Goal: Transaction & Acquisition: Purchase product/service

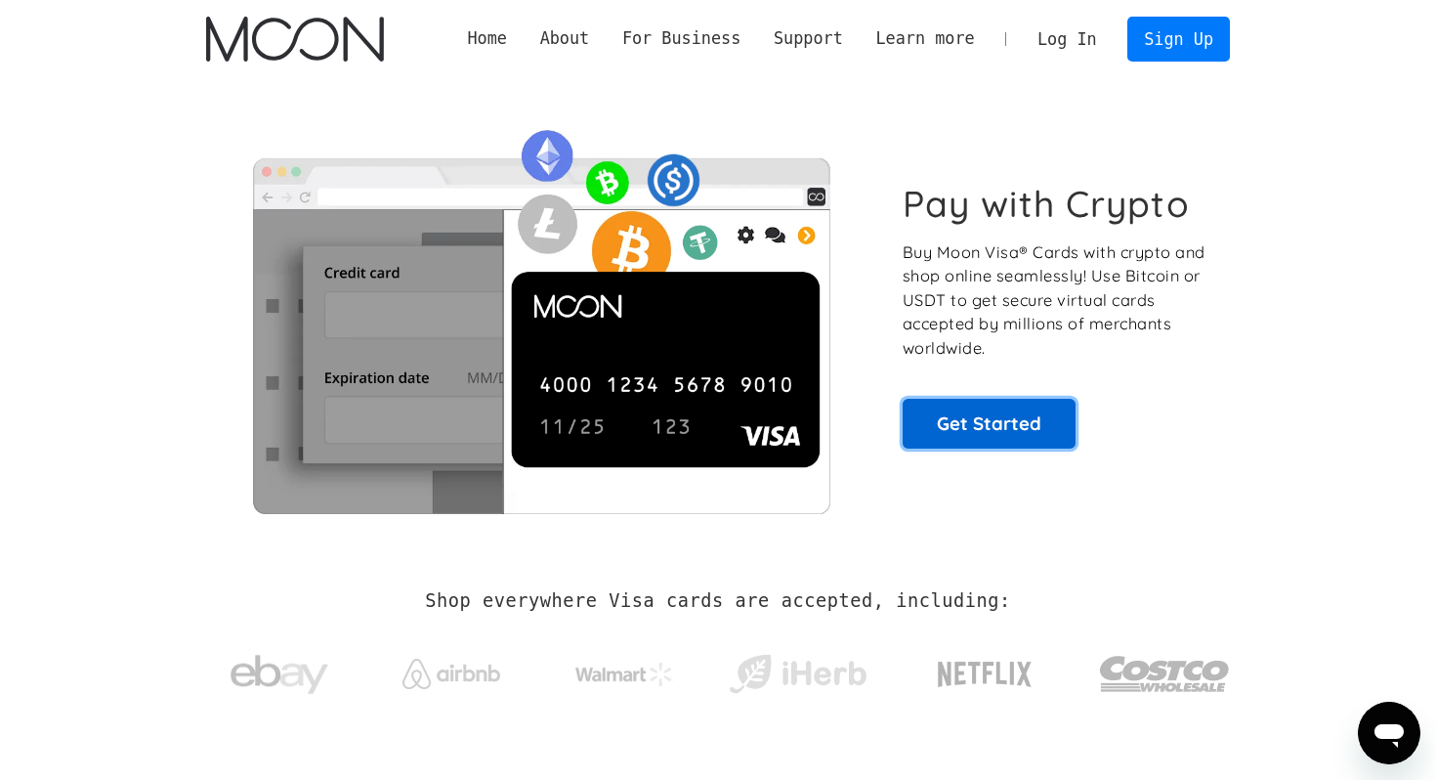
click at [973, 428] on link "Get Started" at bounding box center [989, 423] width 173 height 49
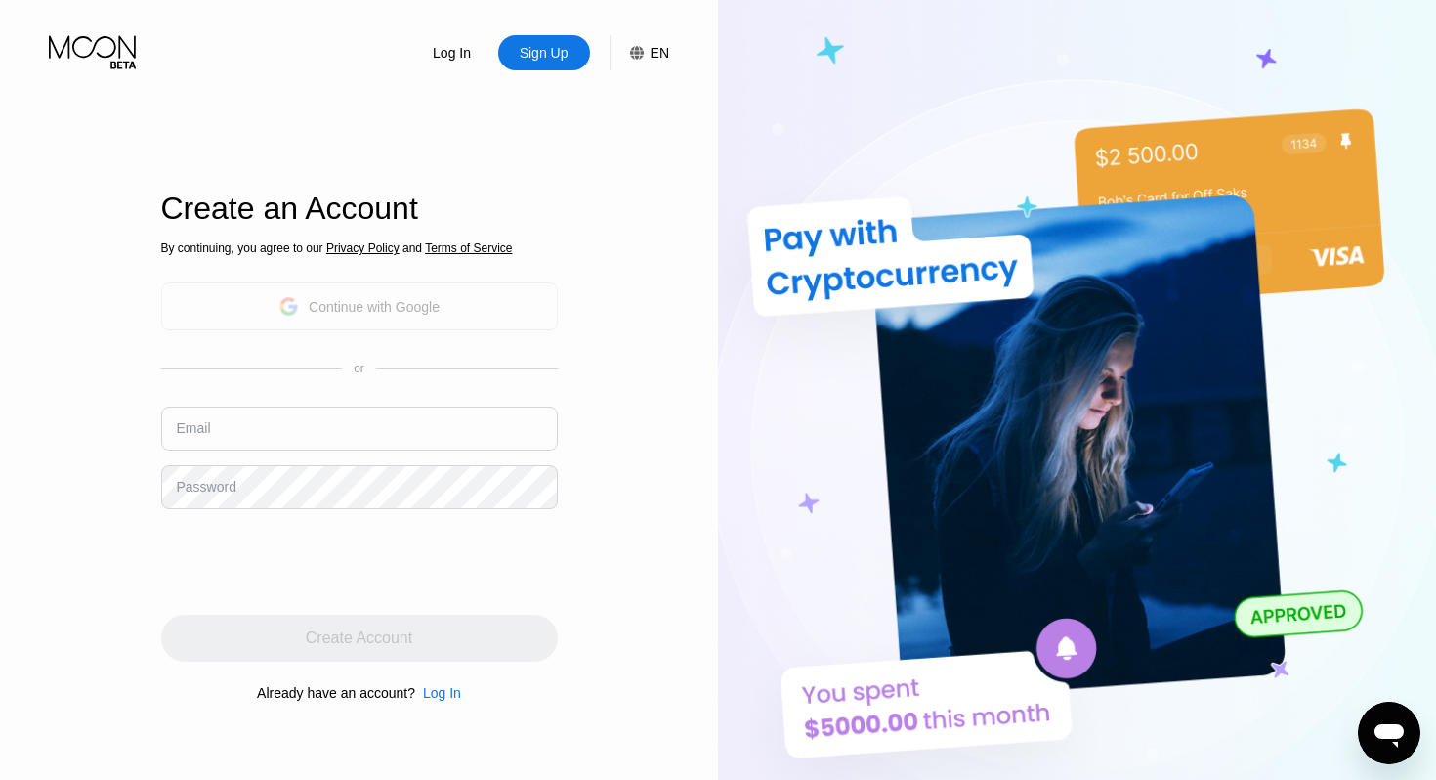
click at [415, 304] on div "Continue with Google" at bounding box center [374, 307] width 131 height 16
click at [253, 435] on input "text" at bounding box center [359, 428] width 397 height 44
type input "[EMAIL_ADDRESS][DOMAIN_NAME]"
click at [235, 491] on div "Password" at bounding box center [207, 487] width 60 height 16
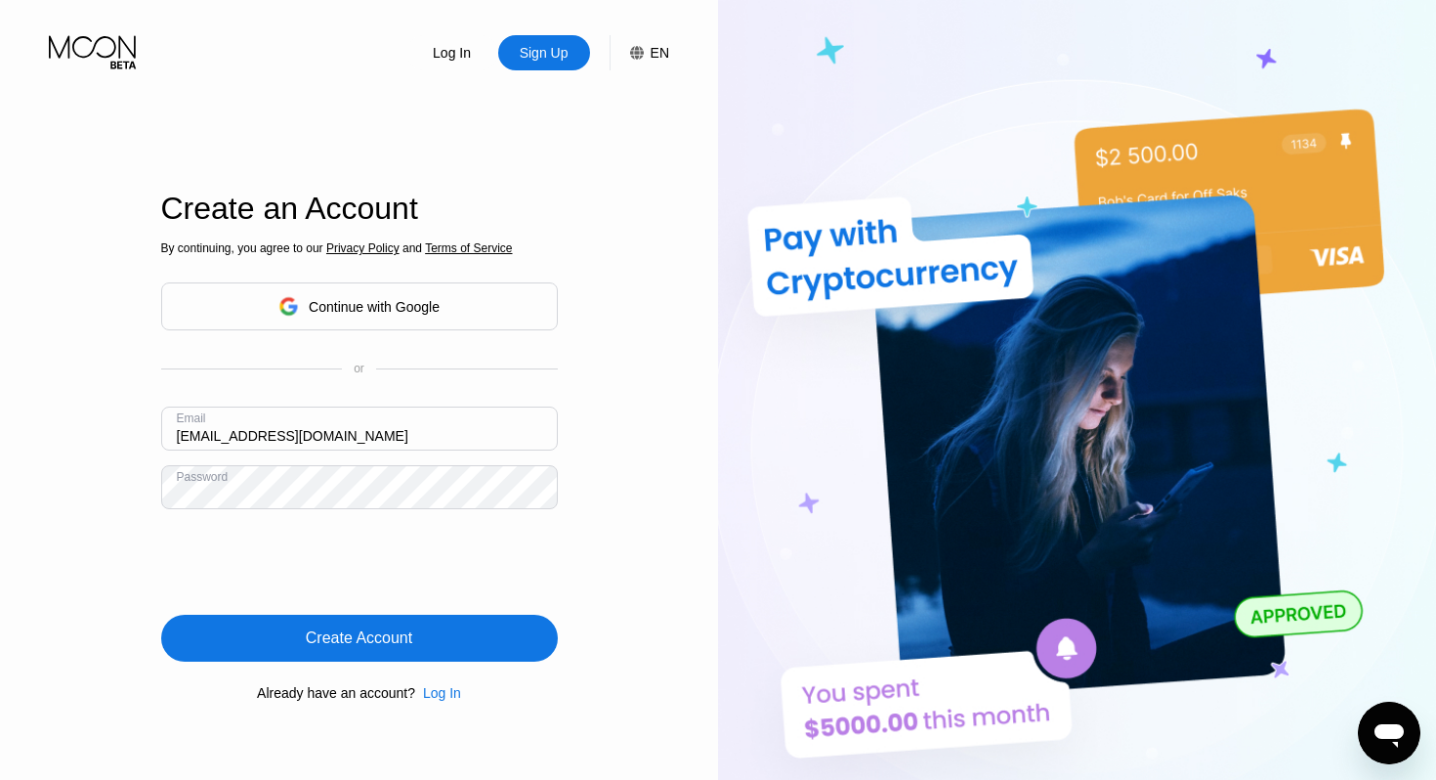
click at [358, 640] on div "Create Account" at bounding box center [359, 638] width 106 height 20
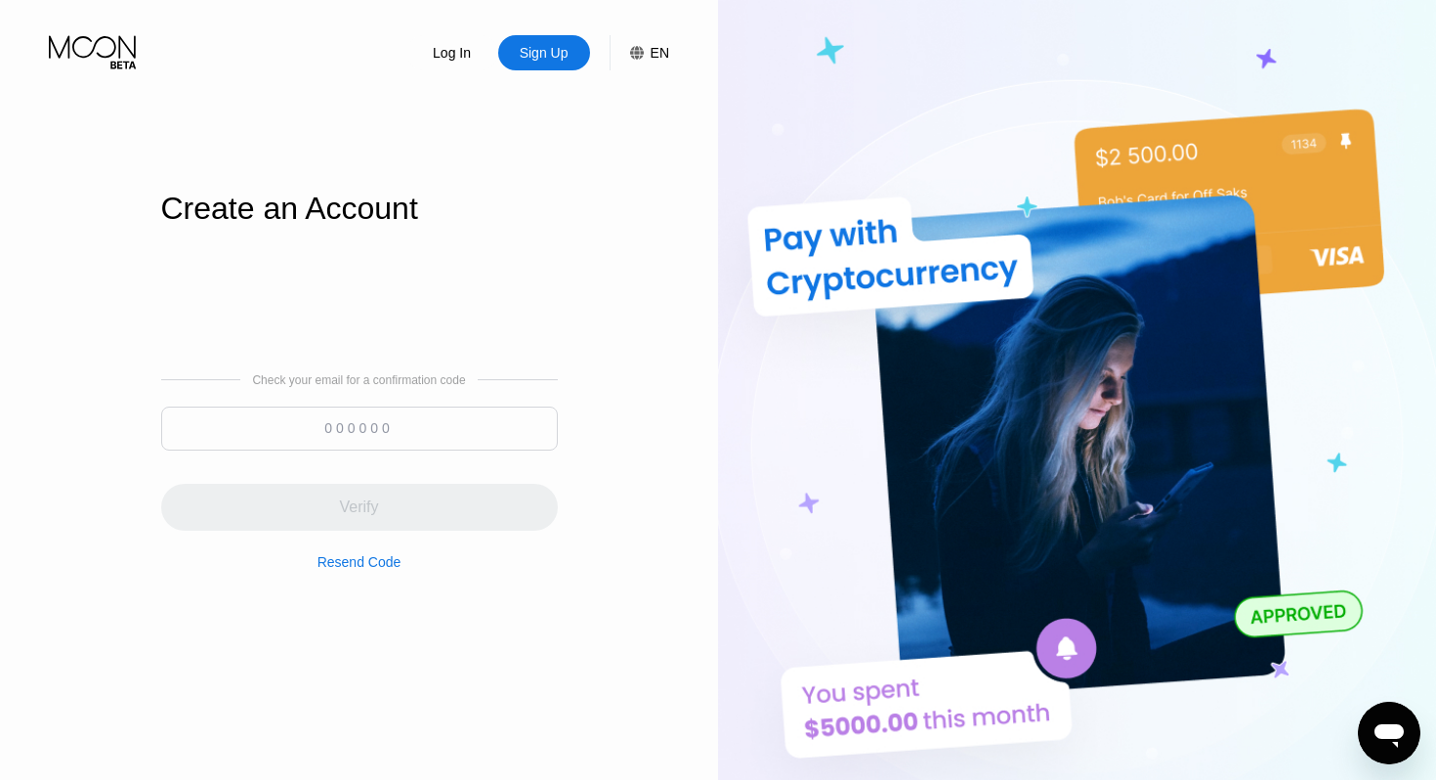
click at [444, 451] on div at bounding box center [359, 433] width 397 height 54
click at [444, 435] on input at bounding box center [359, 428] width 397 height 44
paste input "225839"
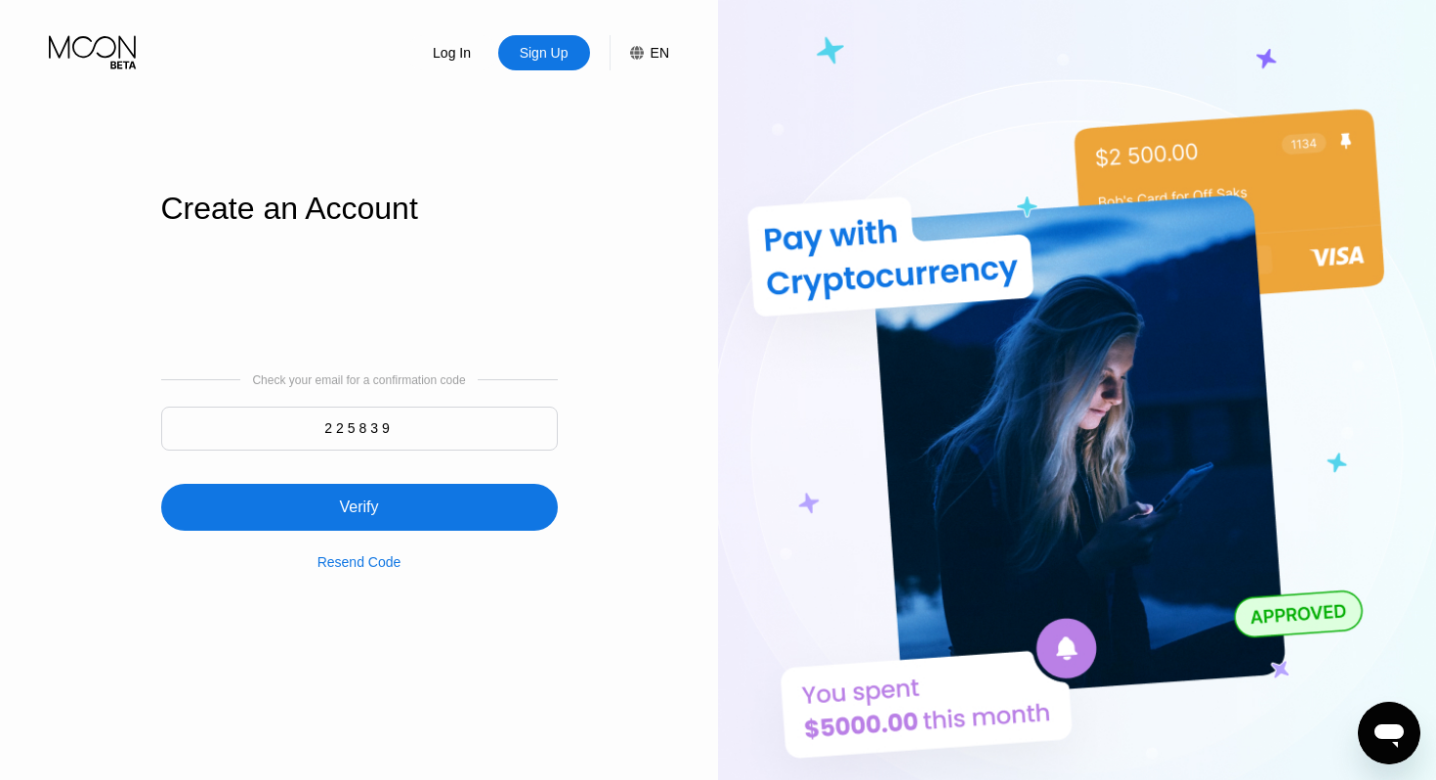
type input "225839"
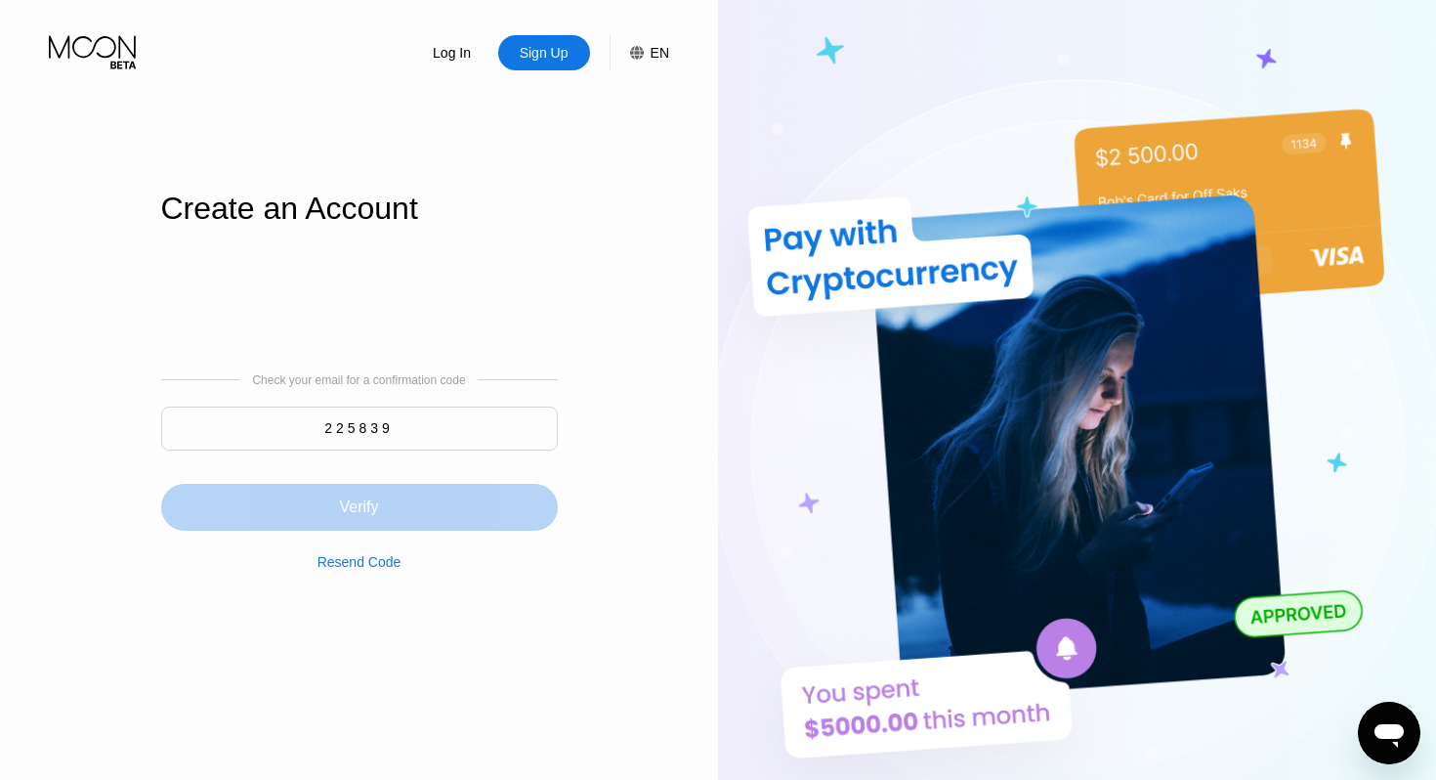
click at [408, 491] on div "Verify" at bounding box center [359, 507] width 397 height 47
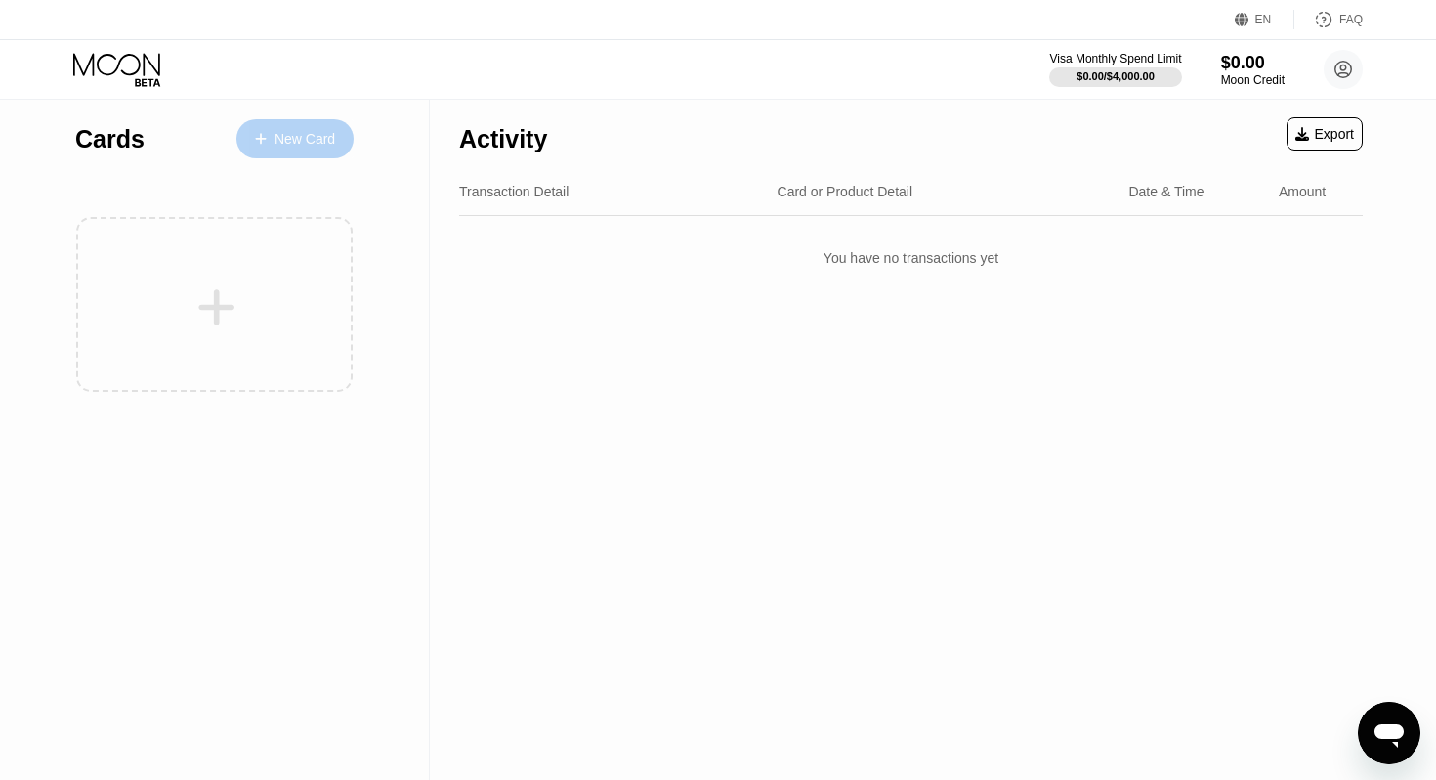
click at [314, 125] on div "New Card" at bounding box center [294, 138] width 117 height 39
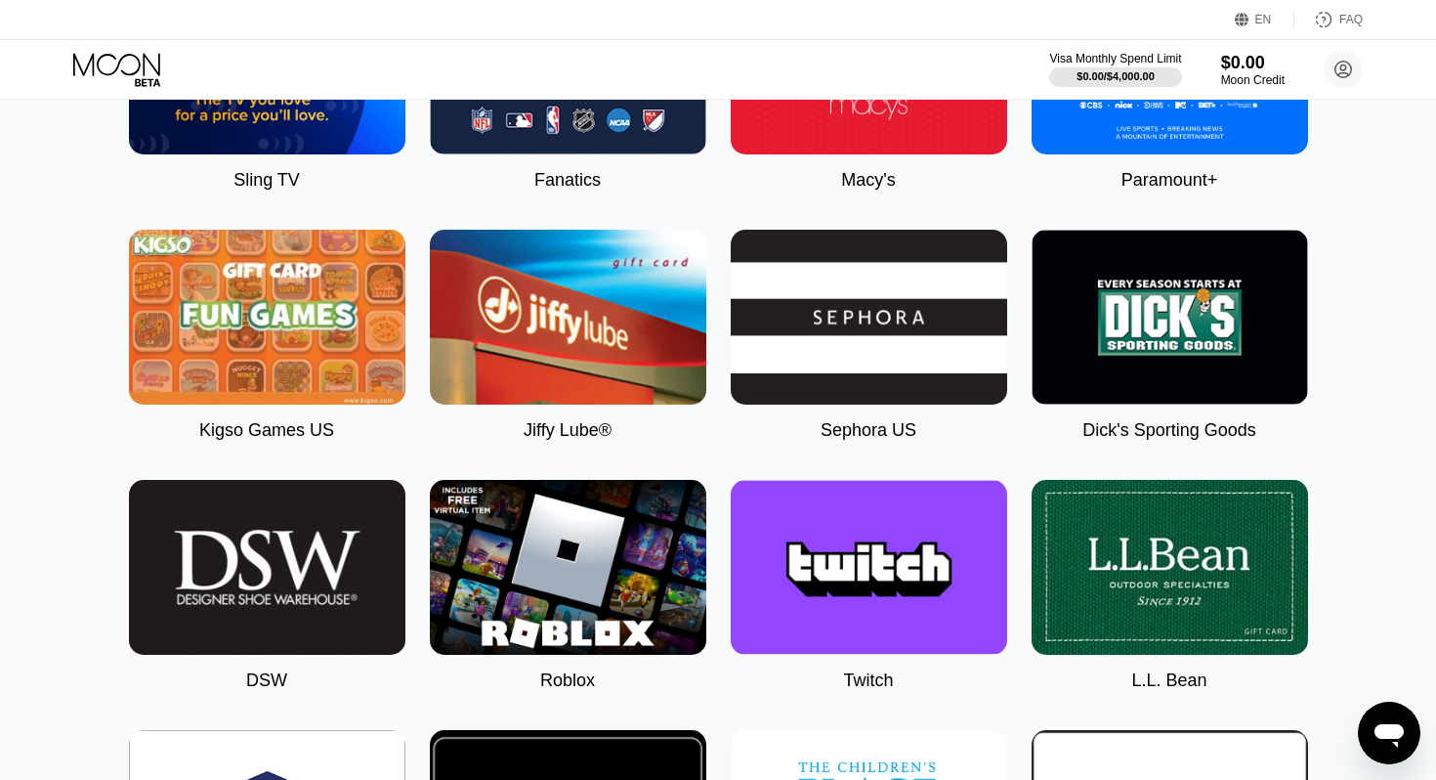
scroll to position [2196, 0]
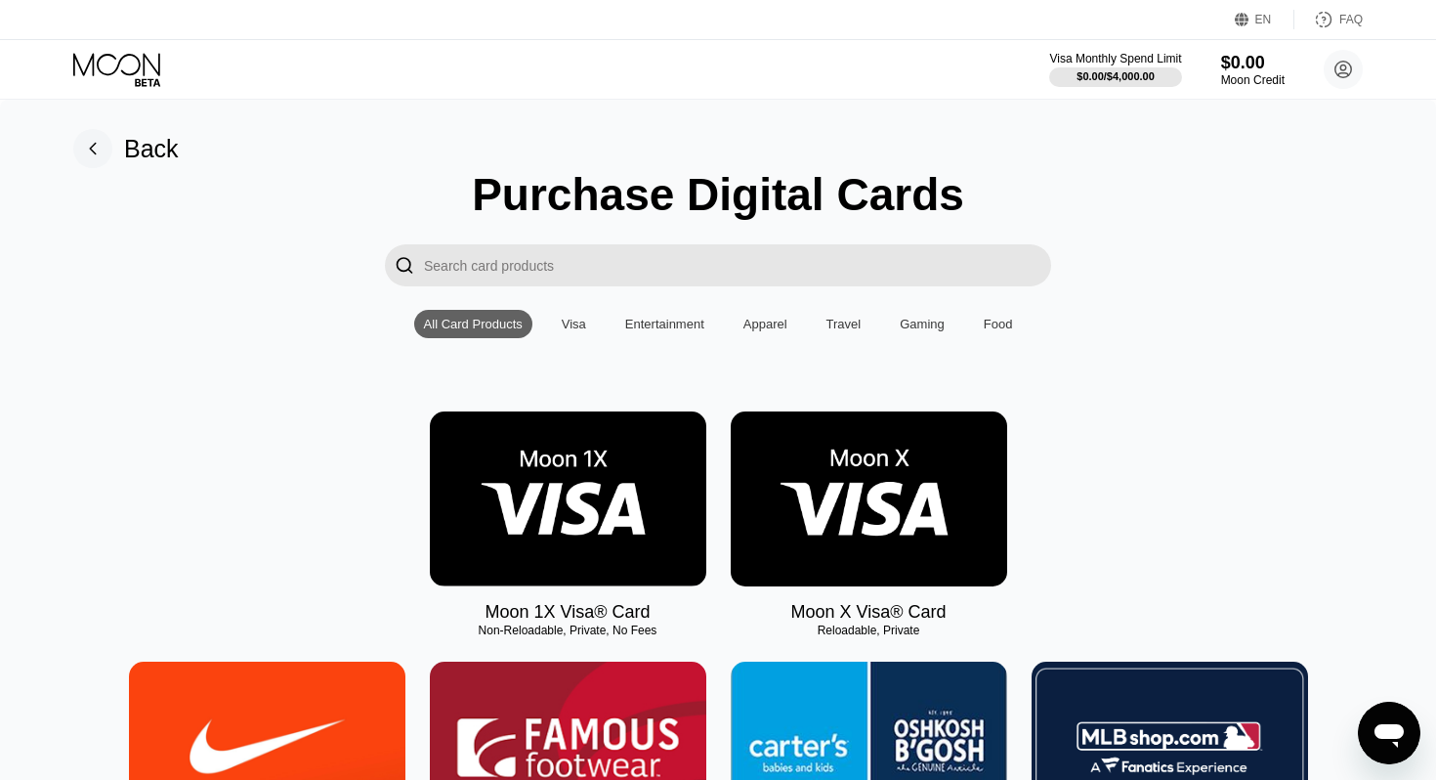
click at [803, 486] on img at bounding box center [869, 498] width 276 height 175
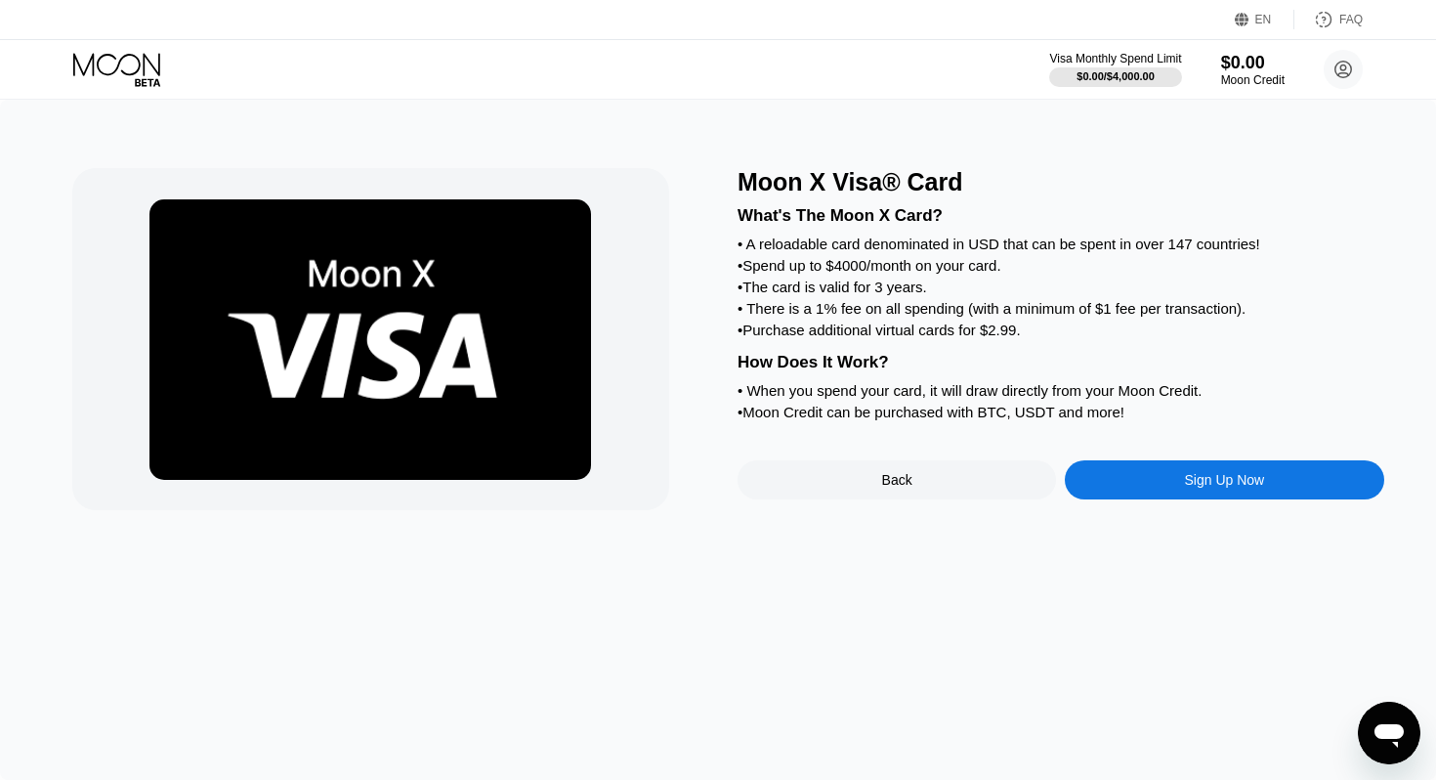
click at [1136, 470] on div "Sign Up Now" at bounding box center [1224, 479] width 318 height 39
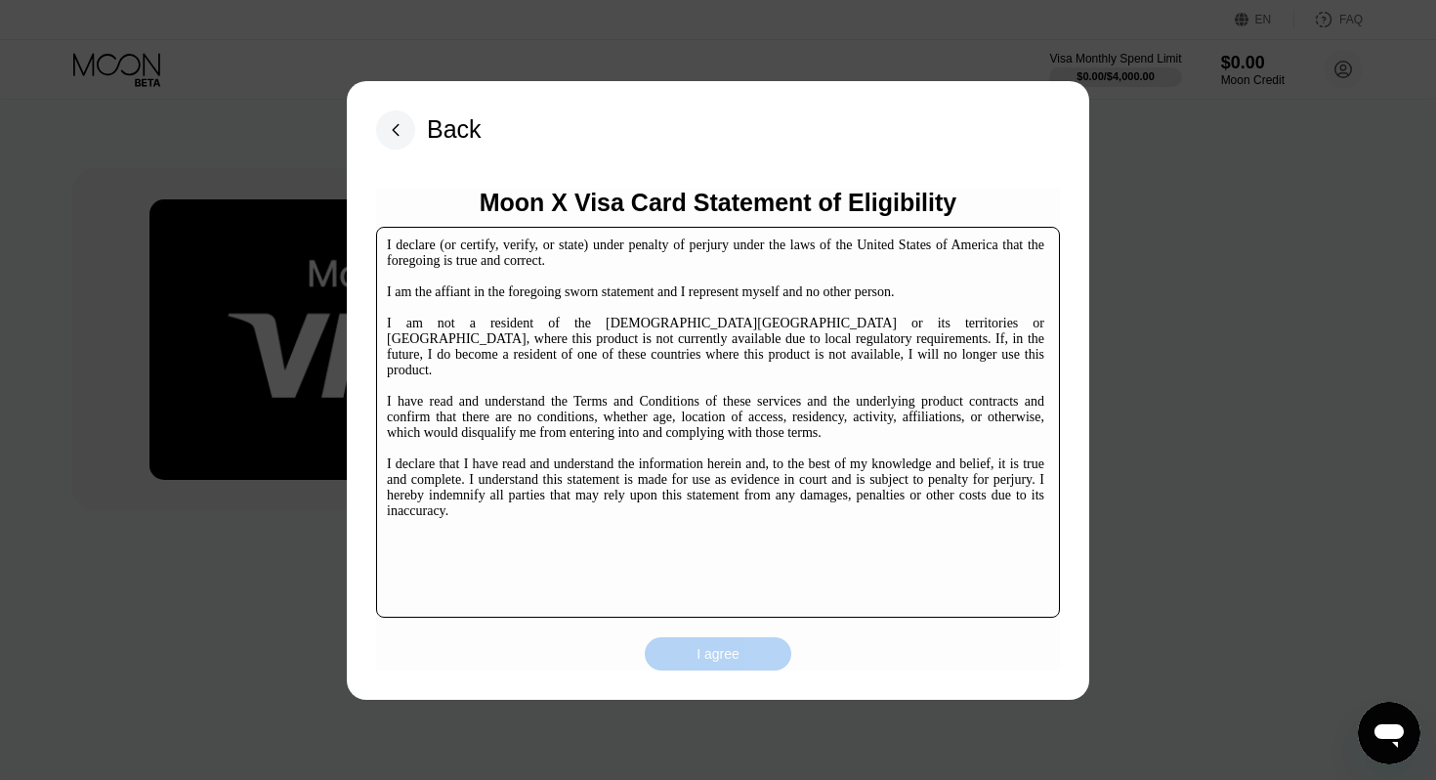
click at [734, 651] on div "I agree" at bounding box center [718, 654] width 43 height 18
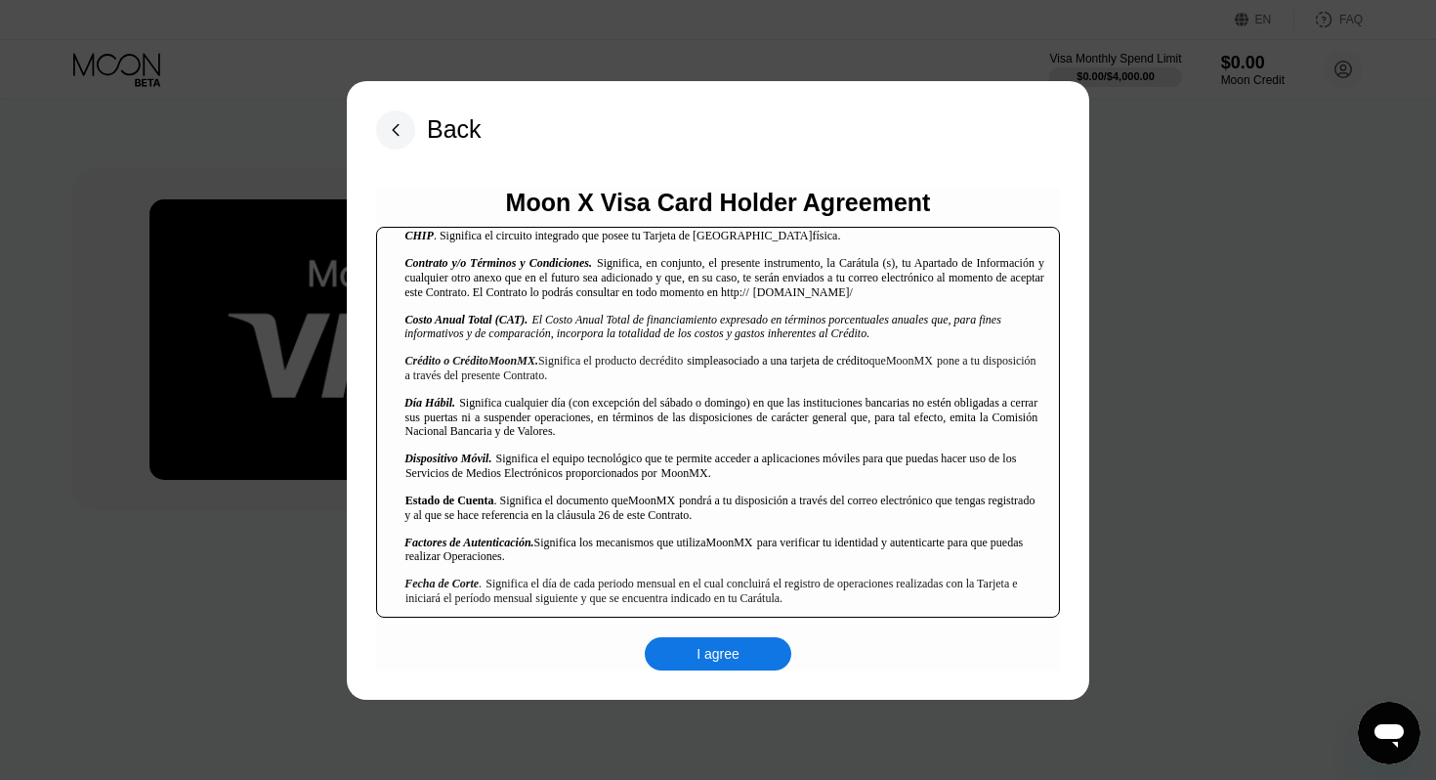
scroll to position [738, 0]
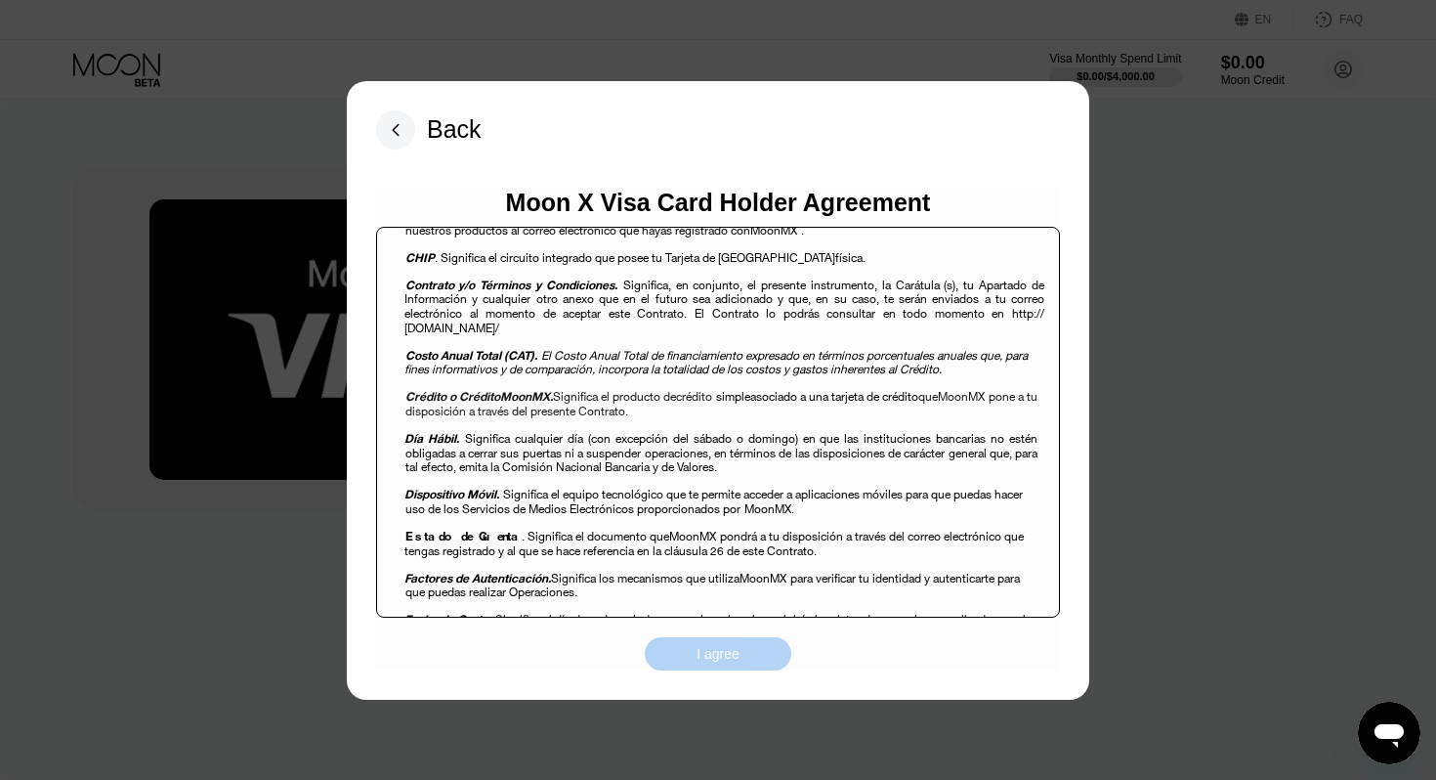
click at [739, 647] on div "I agree" at bounding box center [718, 654] width 43 height 18
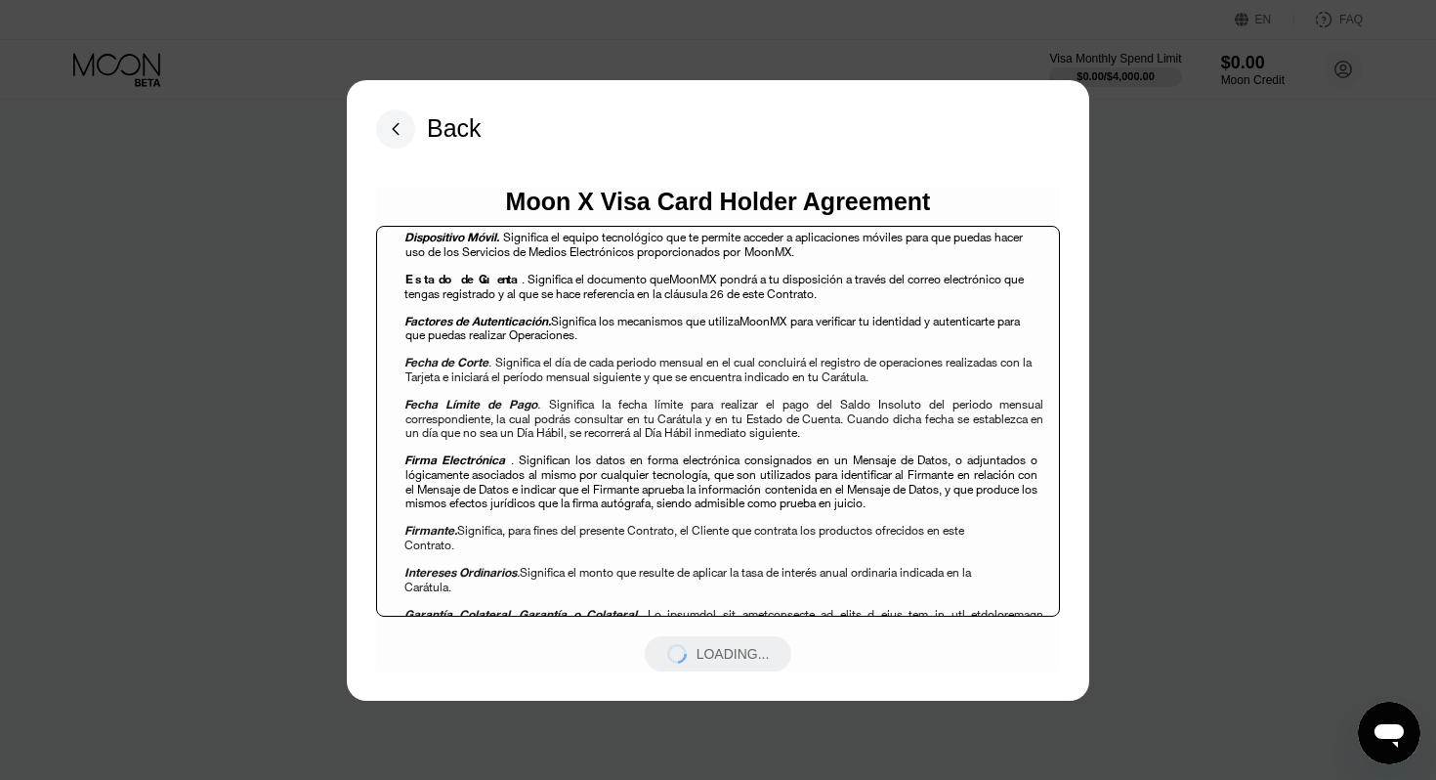
scroll to position [1000, 0]
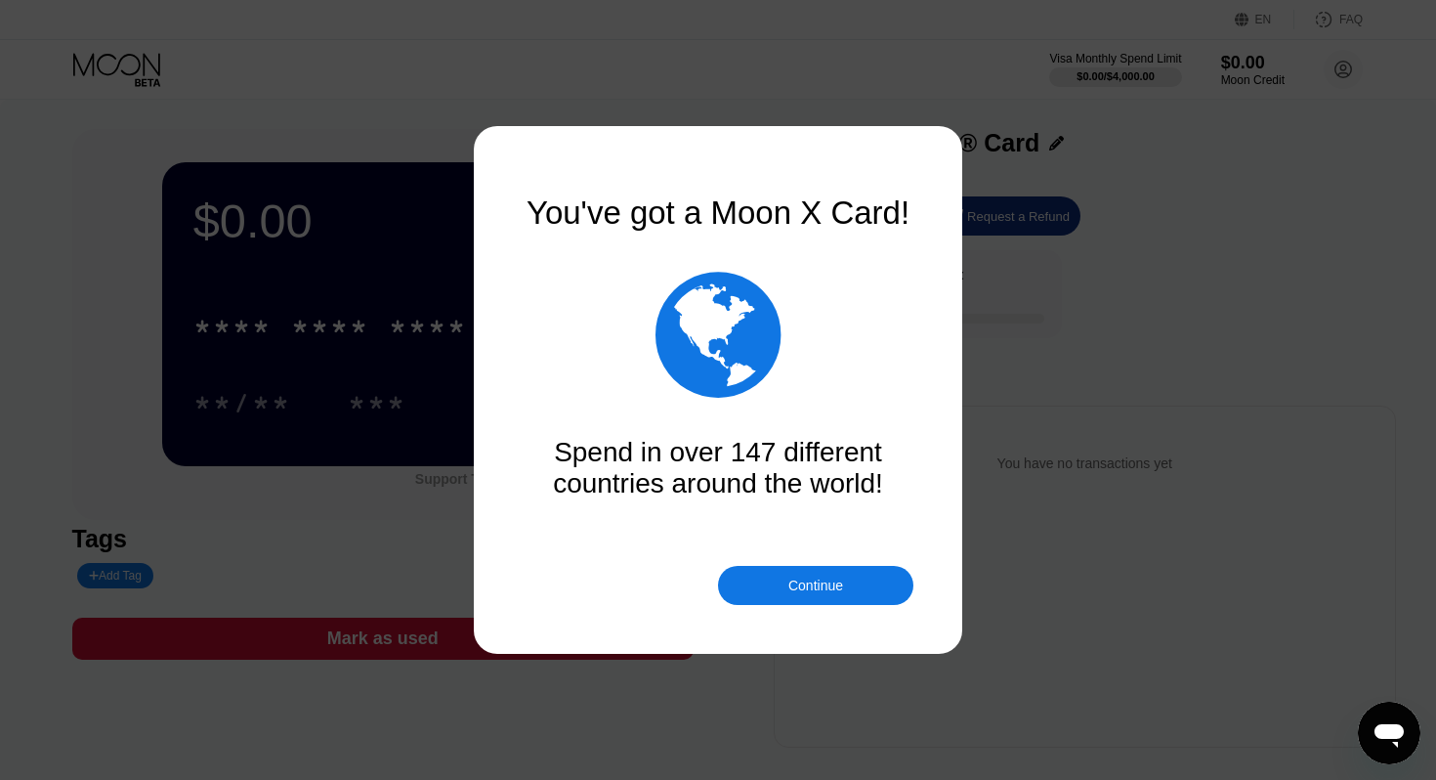
click at [824, 582] on div "Continue" at bounding box center [815, 585] width 55 height 16
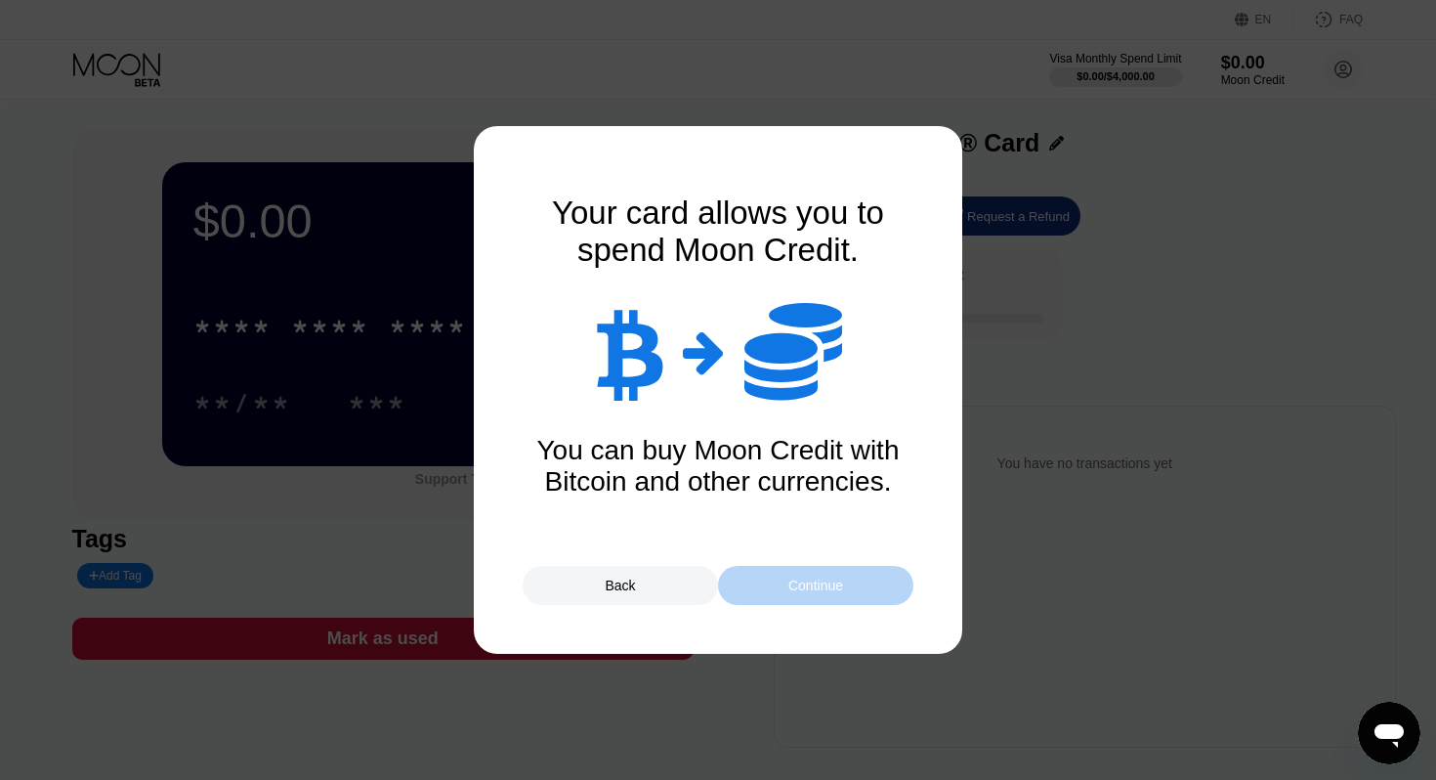
click at [849, 580] on div "Continue" at bounding box center [815, 585] width 195 height 39
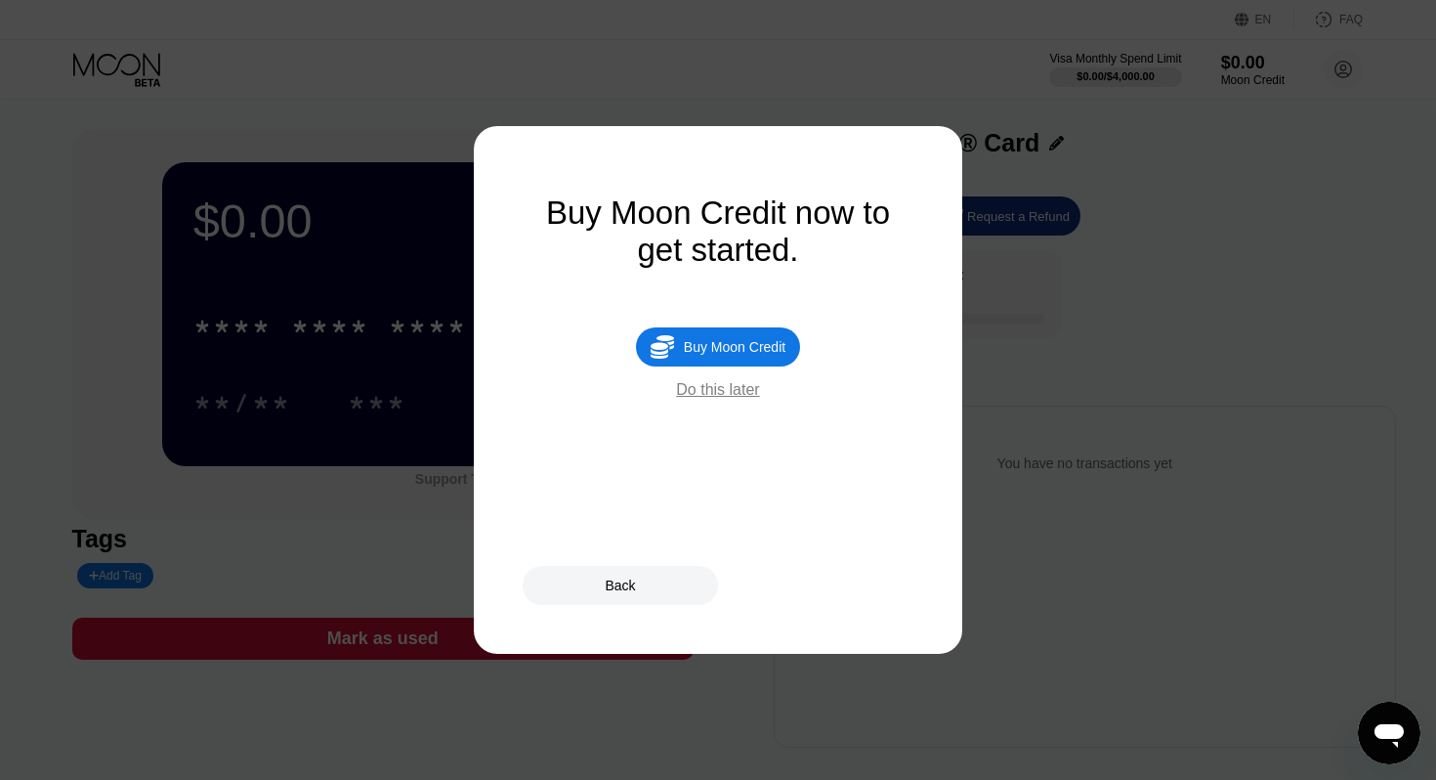
click at [749, 353] on div "Buy Moon Credit" at bounding box center [735, 347] width 102 height 16
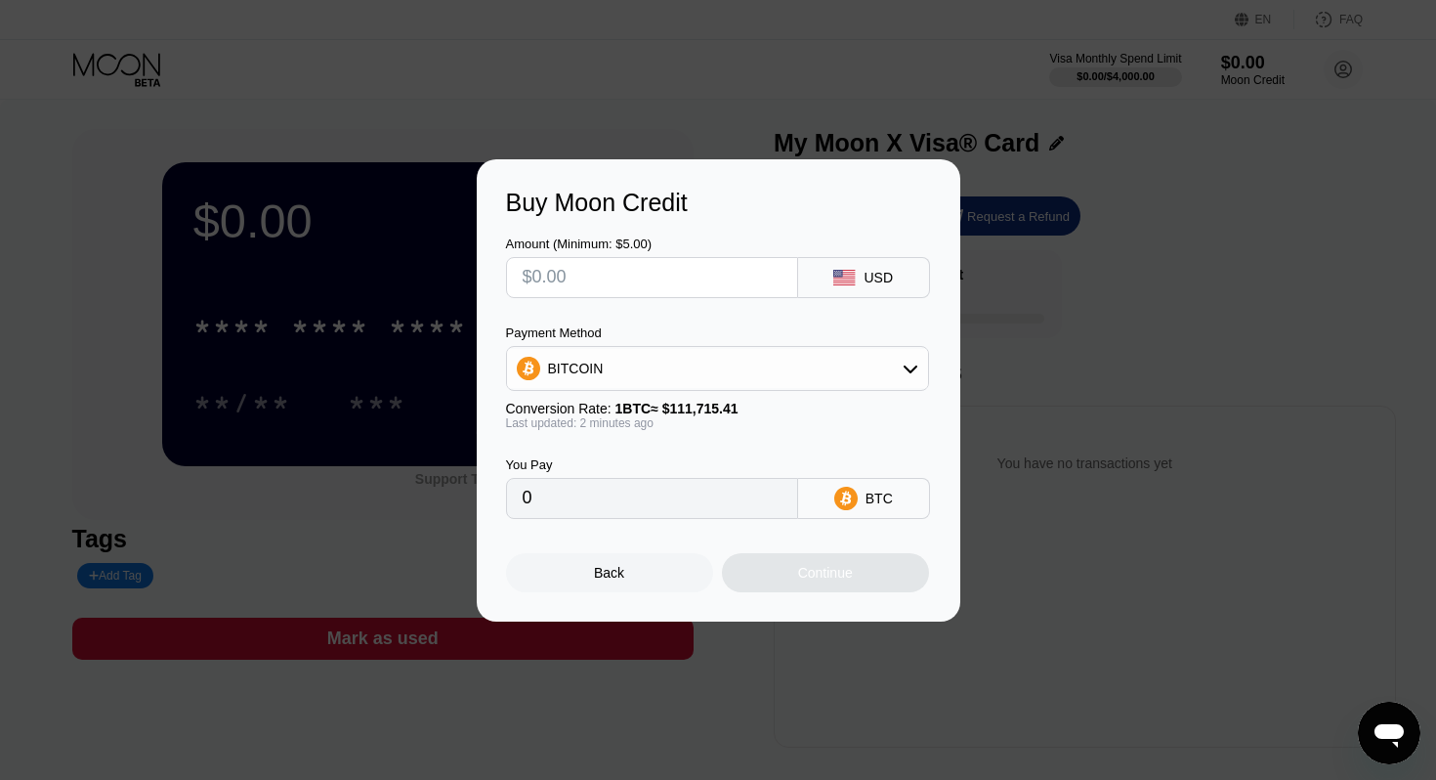
click at [655, 271] on input "text" at bounding box center [652, 277] width 259 height 39
type input "$5"
type input "0.00004476"
type input "$50"
type input "0.00044757"
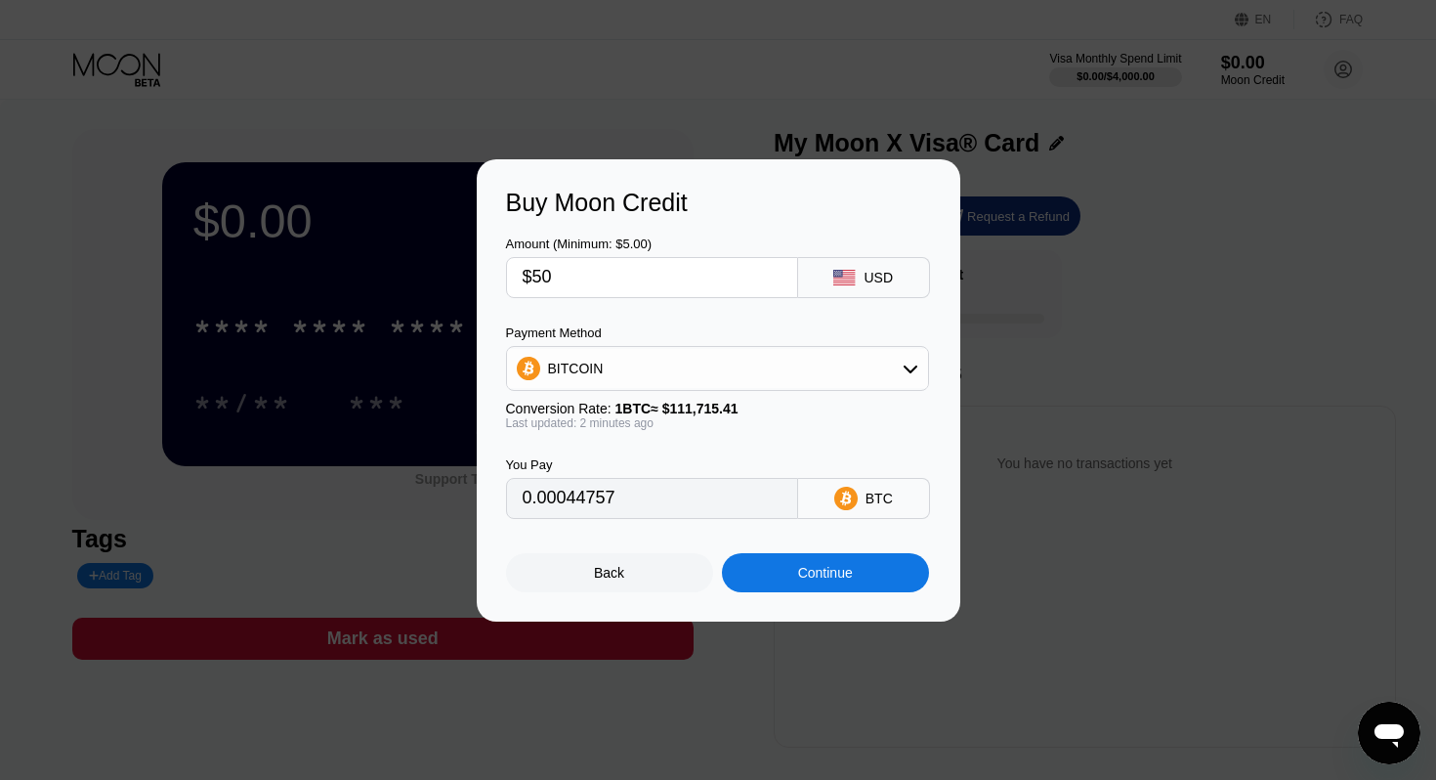
type input "$500"
type input "0.00447566"
type input "$500"
click at [801, 366] on div "BITCOIN" at bounding box center [717, 368] width 421 height 39
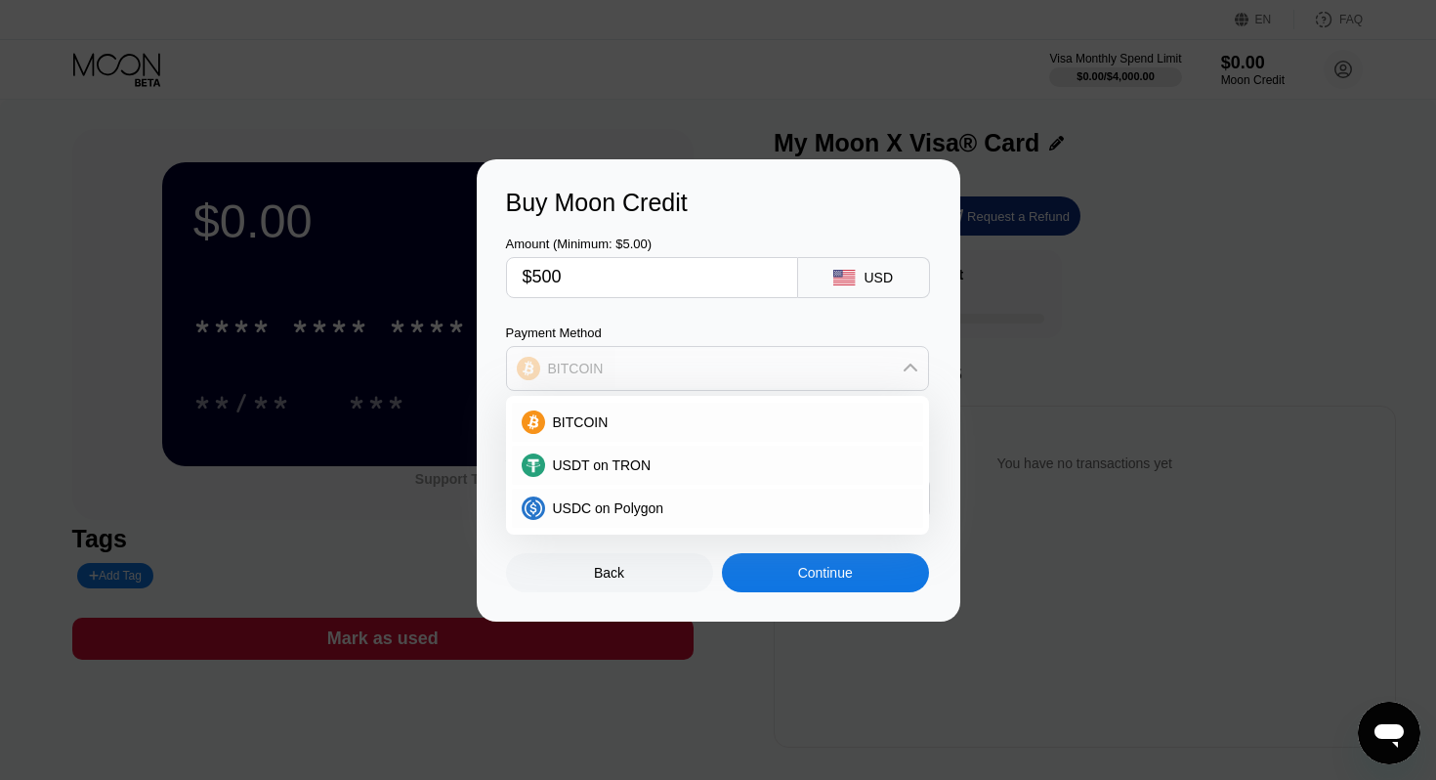
click at [801, 366] on div "BITCOIN" at bounding box center [717, 368] width 421 height 39
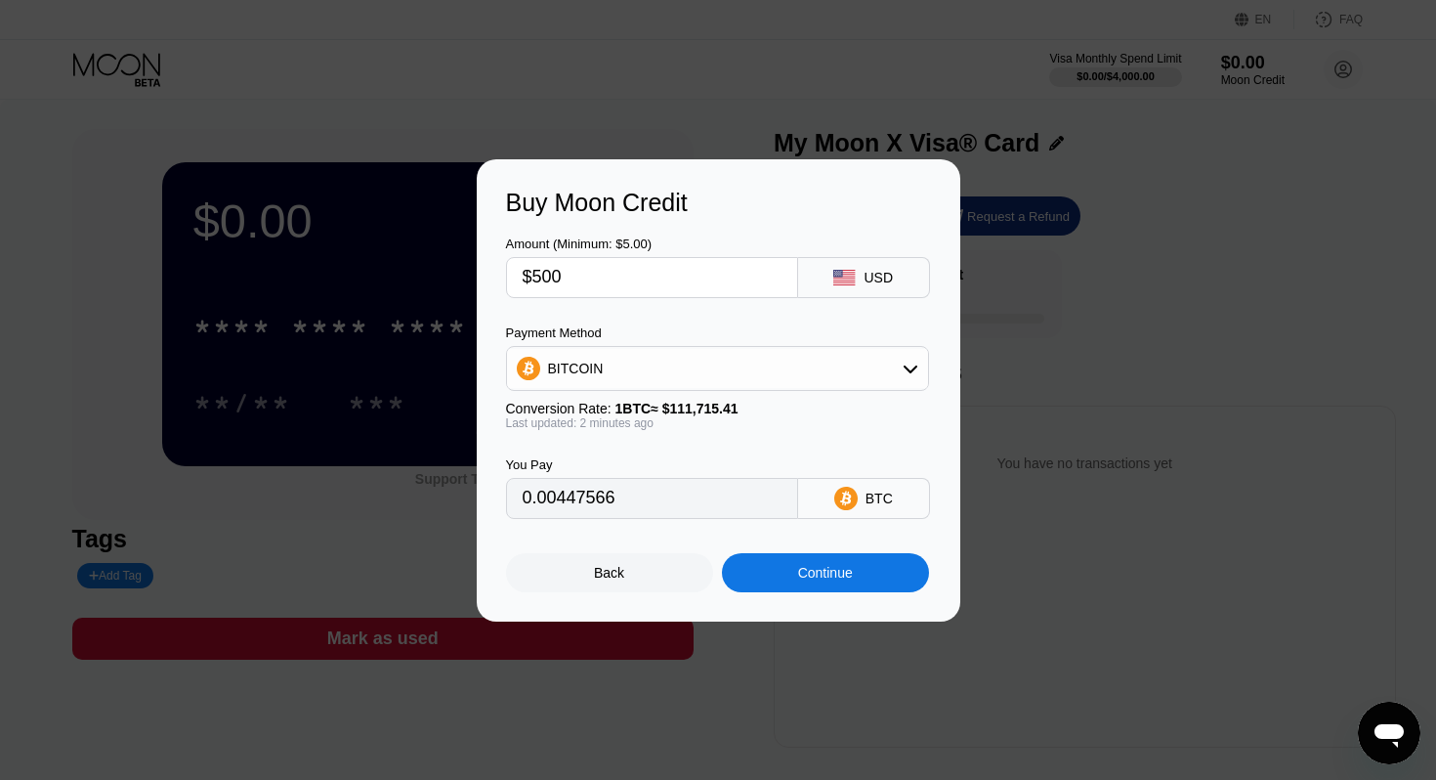
click at [818, 569] on div "Continue" at bounding box center [825, 573] width 55 height 16
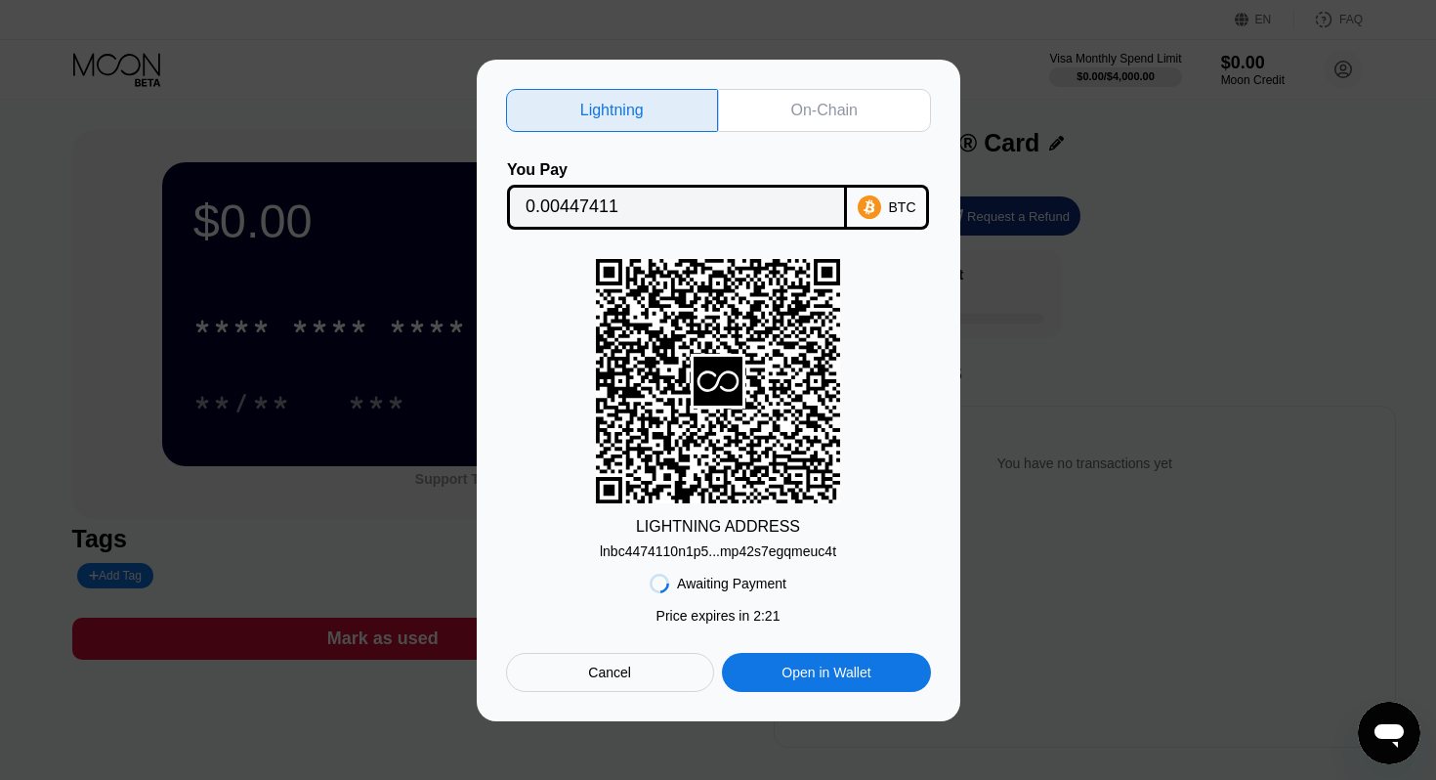
click at [809, 106] on div "On-Chain" at bounding box center [824, 111] width 66 height 20
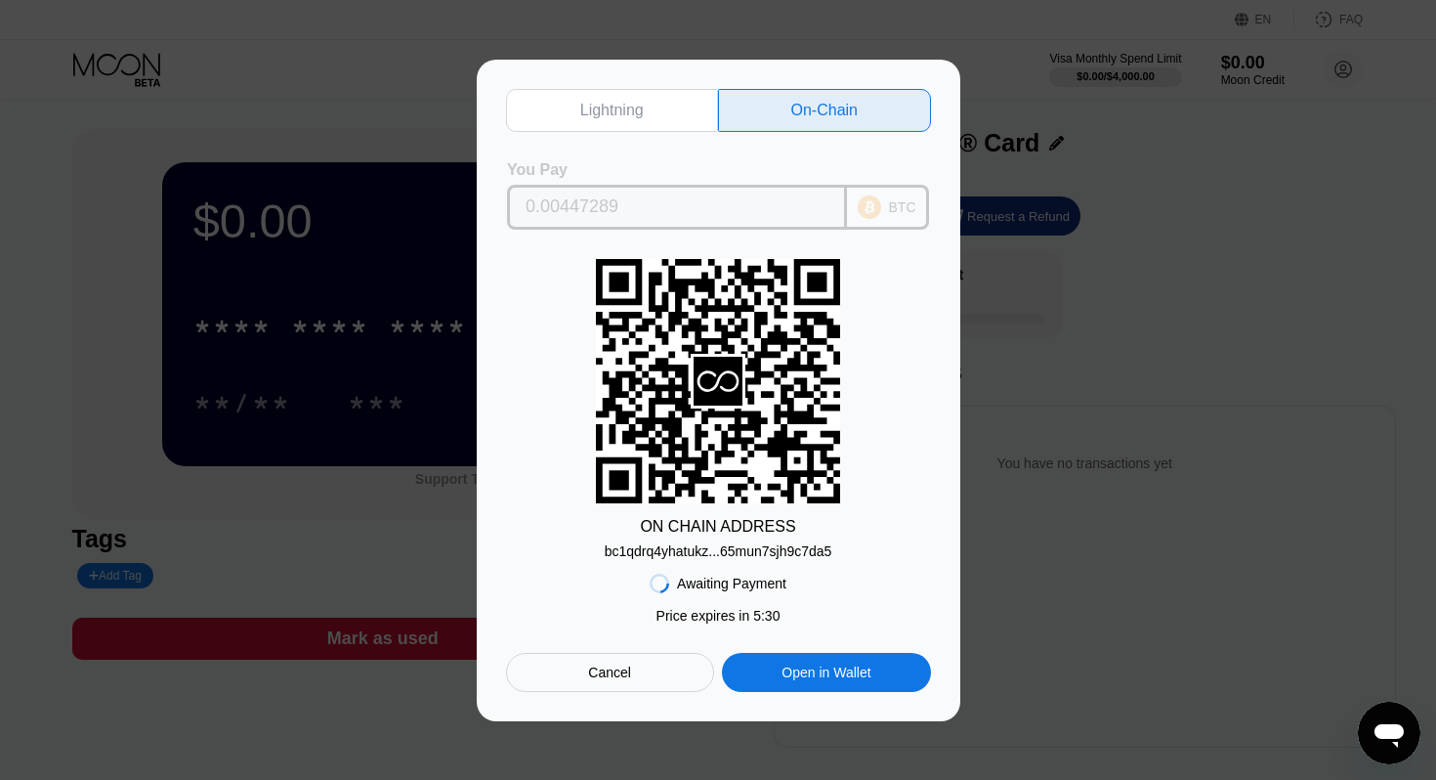
click at [770, 169] on div "You Pay" at bounding box center [677, 170] width 340 height 18
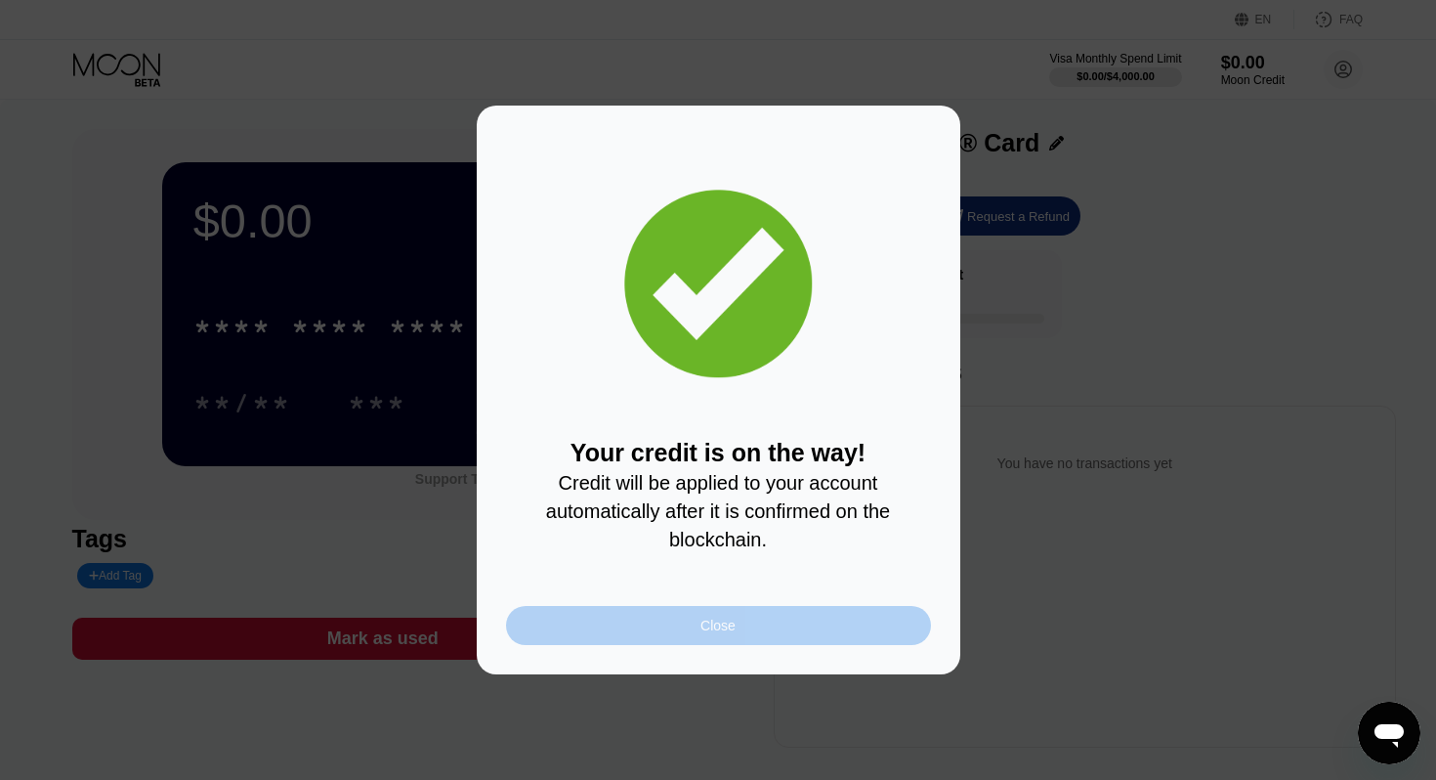
click at [730, 635] on div "Close" at bounding box center [718, 625] width 425 height 39
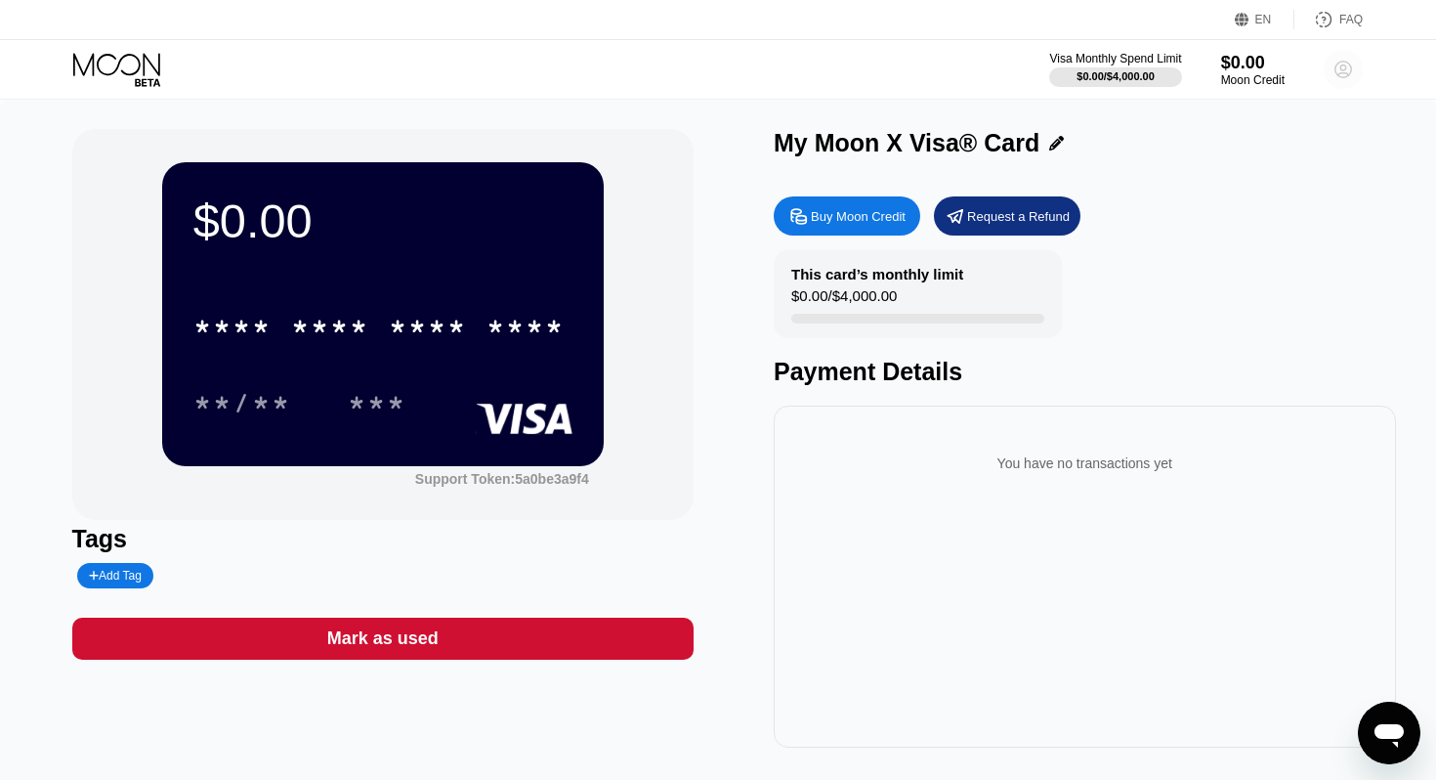
click at [1353, 65] on circle at bounding box center [1343, 69] width 39 height 39
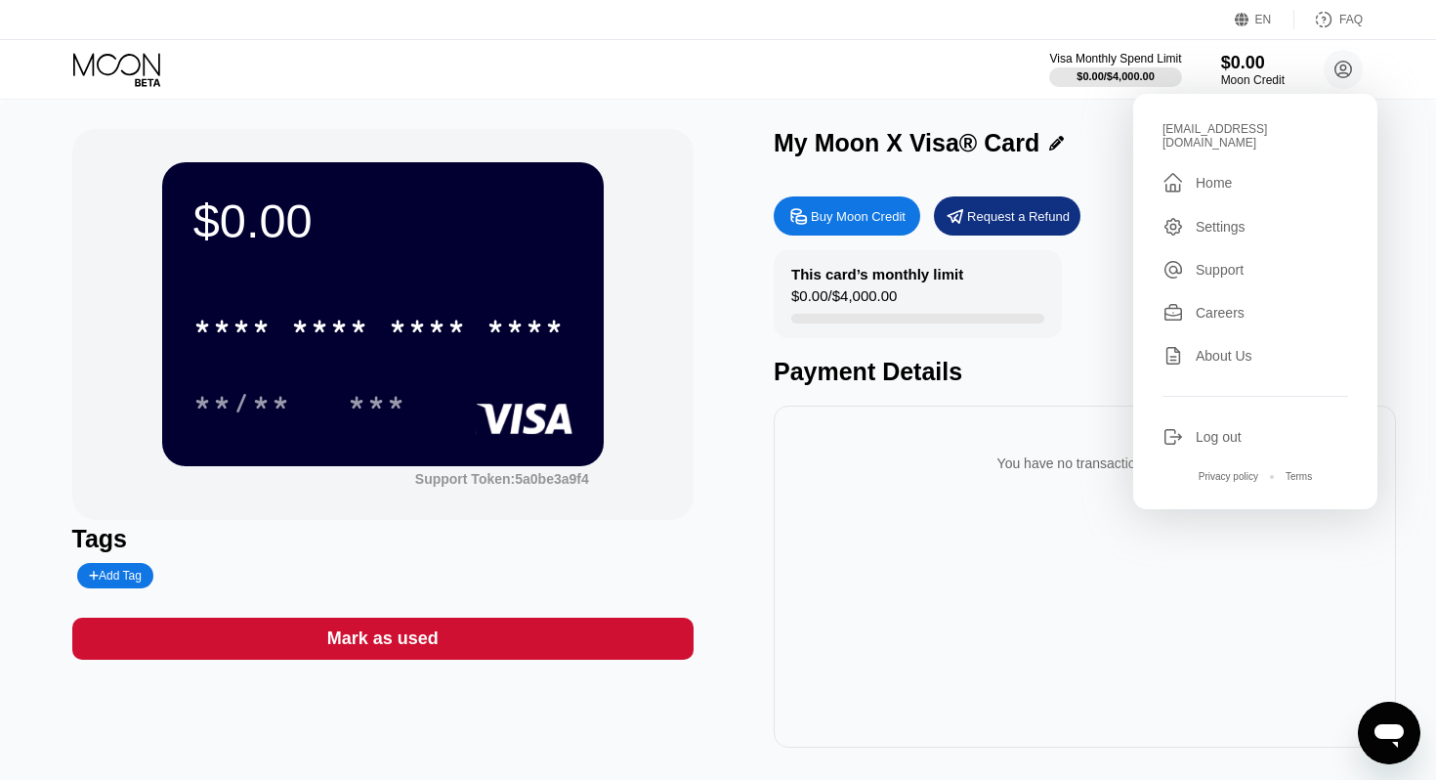
click at [774, 99] on div "EN Language English Save FAQ Visa Monthly Spend Limit $0.00 / $4,000.00 $0.00 M…" at bounding box center [718, 50] width 1436 height 100
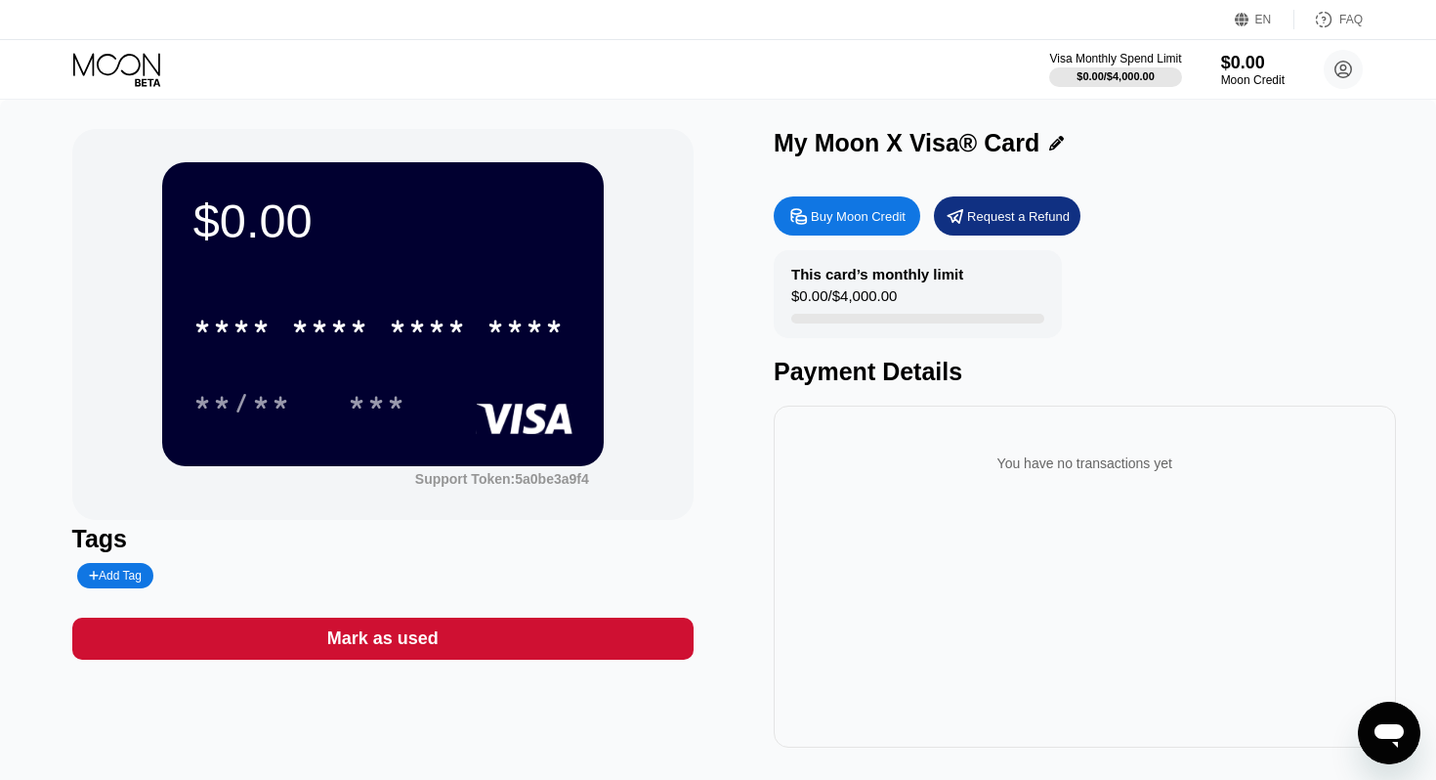
click at [167, 68] on div at bounding box center [133, 70] width 120 height 34
click at [139, 68] on icon at bounding box center [118, 70] width 91 height 34
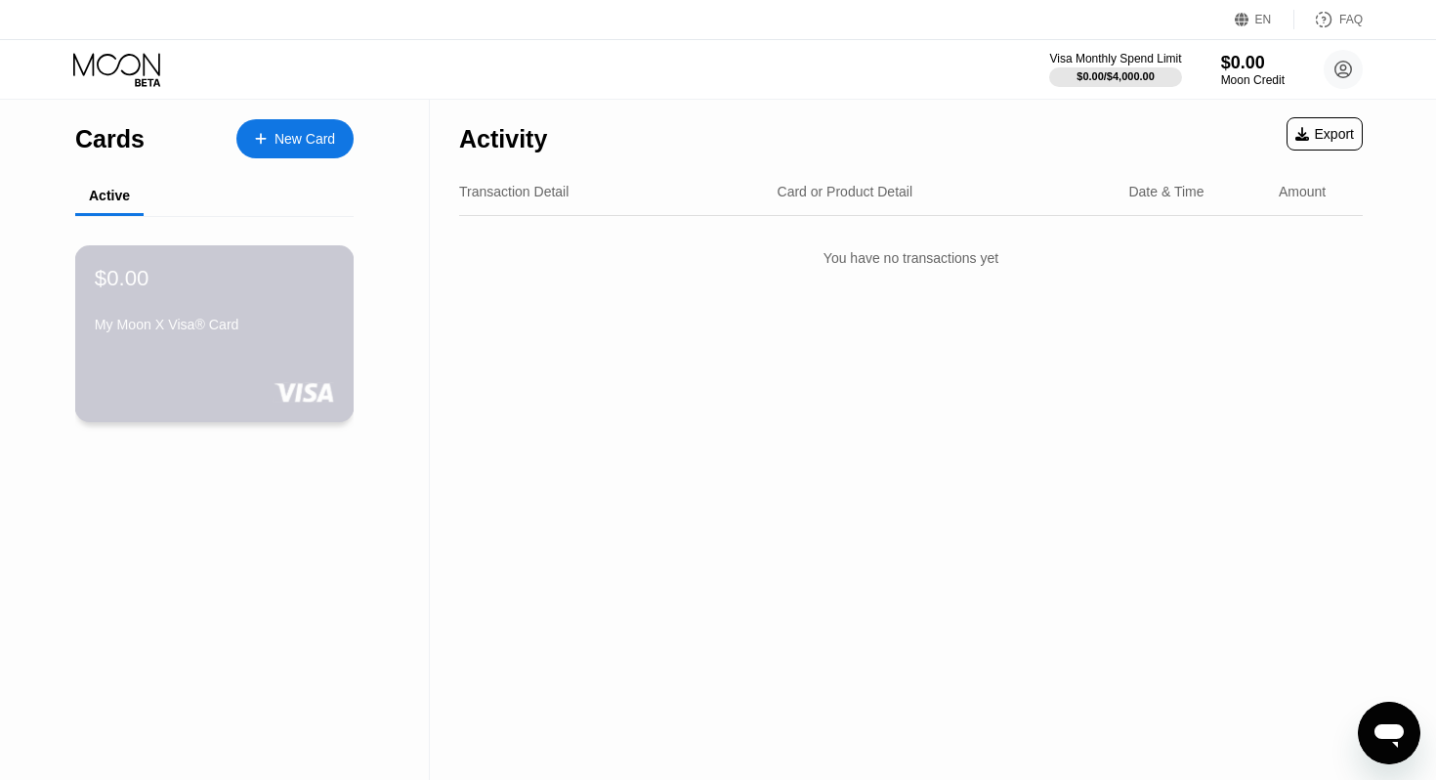
click at [169, 390] on div at bounding box center [214, 392] width 239 height 20
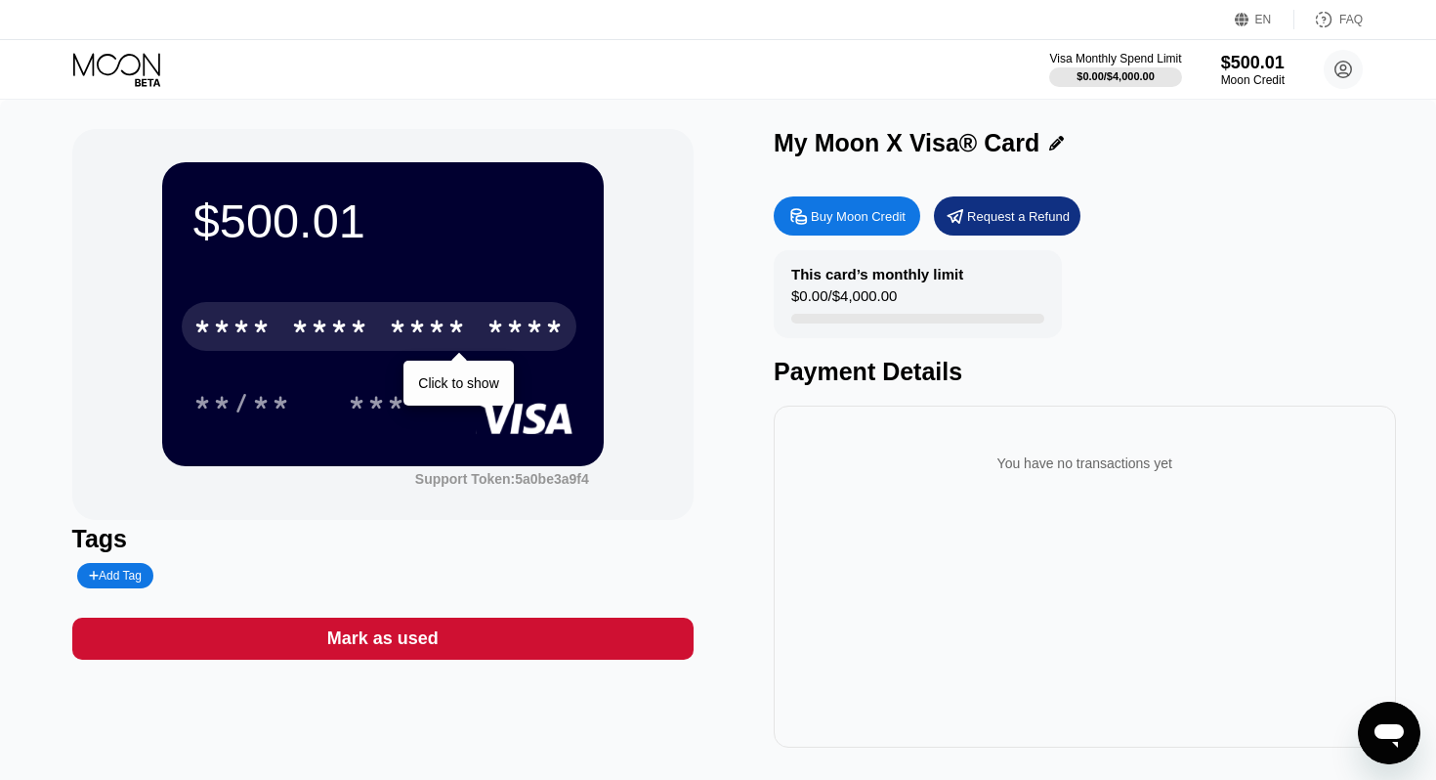
click at [294, 323] on div "* * * *" at bounding box center [330, 329] width 78 height 31
click at [241, 329] on div "* * * *" at bounding box center [232, 329] width 78 height 31
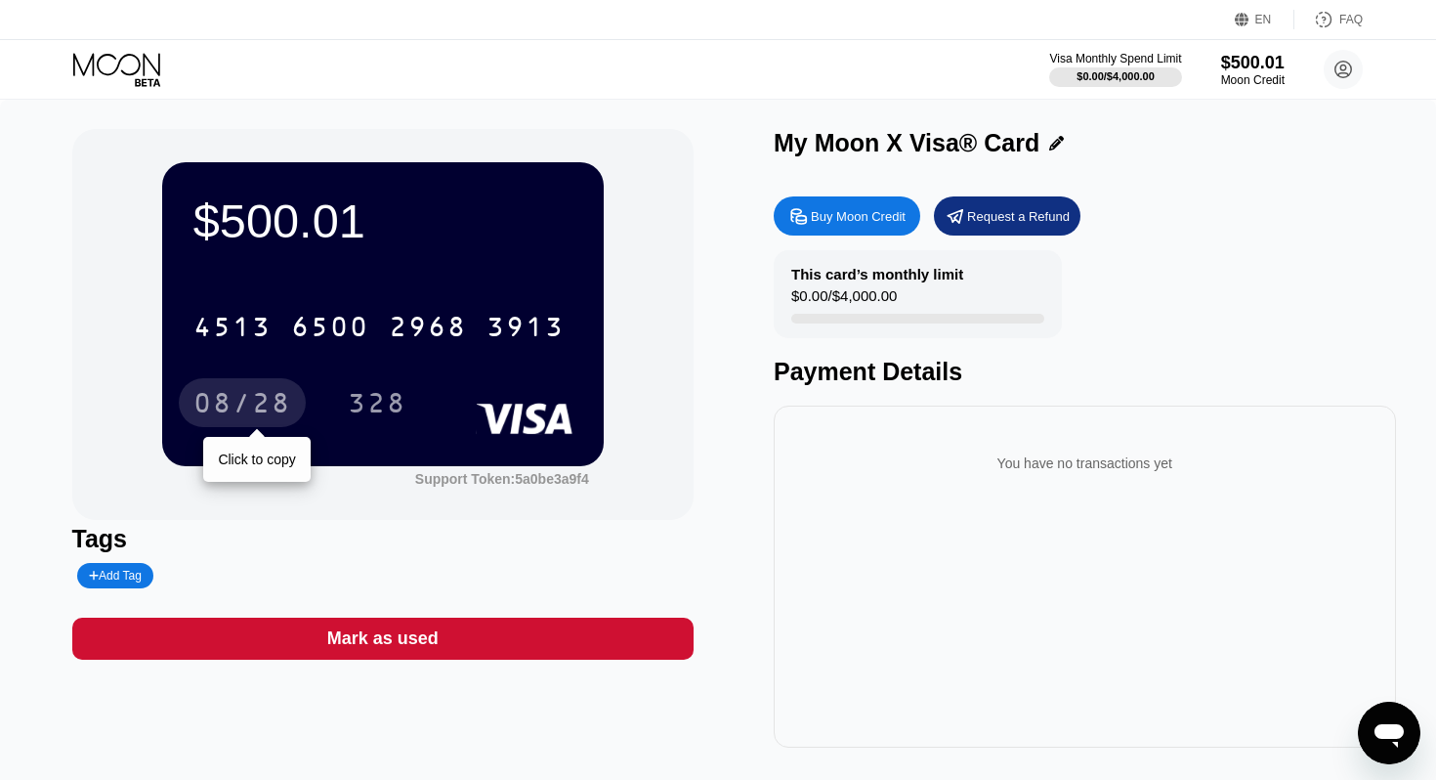
click at [240, 401] on div "08/28" at bounding box center [242, 405] width 98 height 31
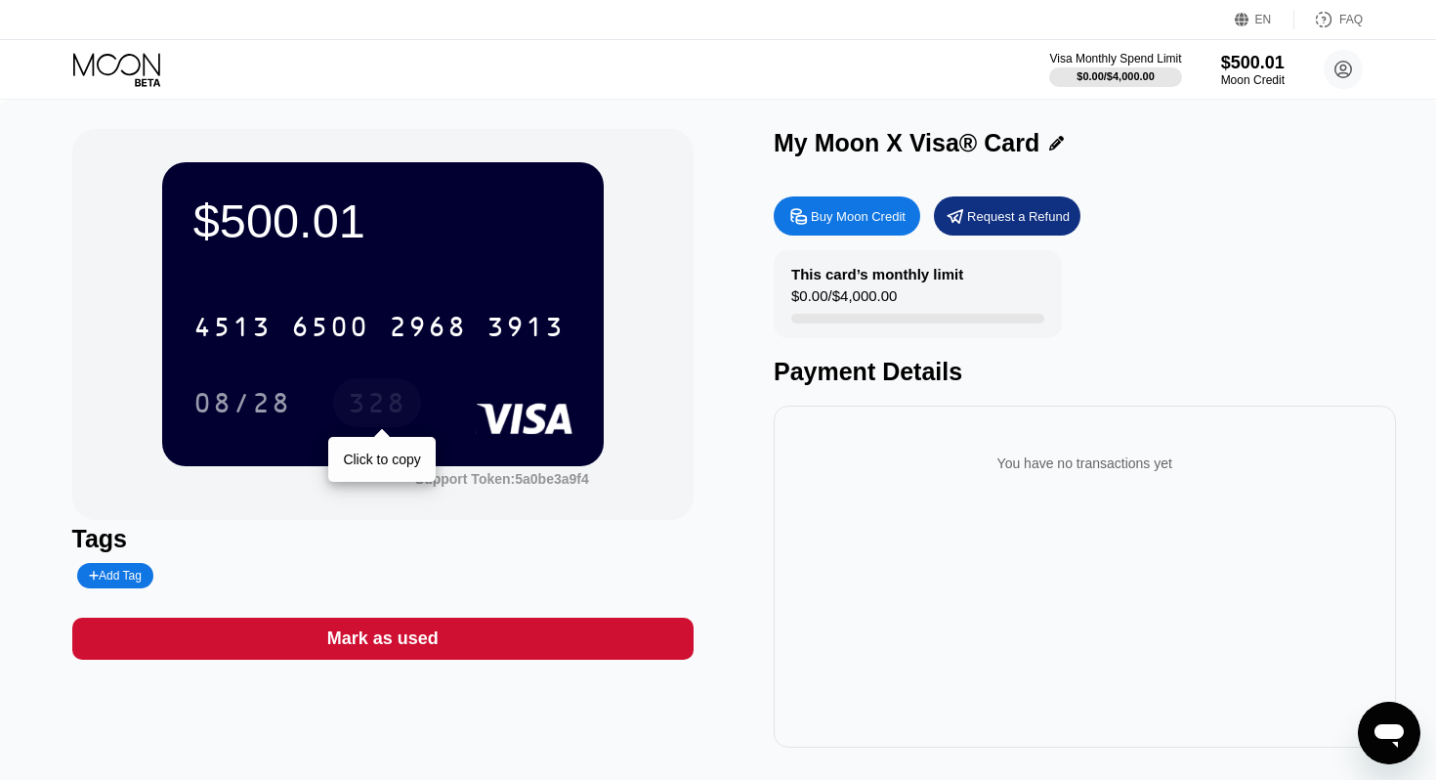
click at [351, 407] on div "328" at bounding box center [377, 405] width 59 height 31
